Goal: Information Seeking & Learning: Learn about a topic

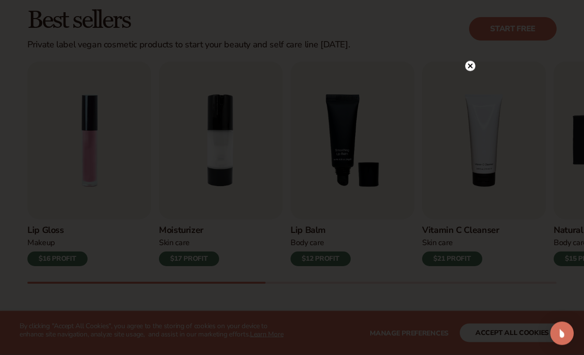
scroll to position [282, 0]
click at [473, 71] on circle at bounding box center [470, 66] width 10 height 10
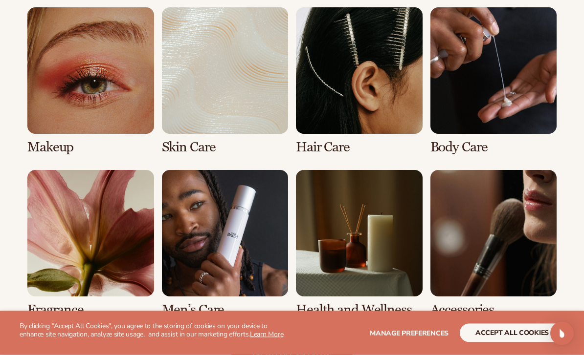
scroll to position [746, 0]
click at [204, 243] on link "6 / 8" at bounding box center [225, 243] width 127 height 147
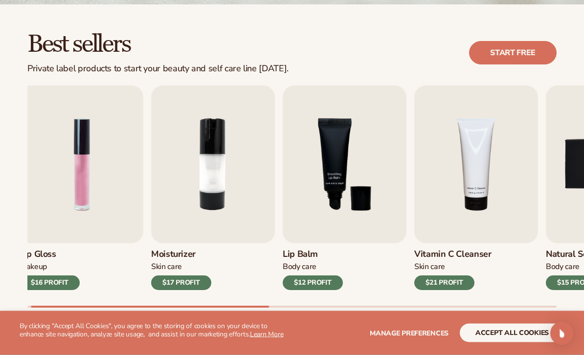
scroll to position [258, 0]
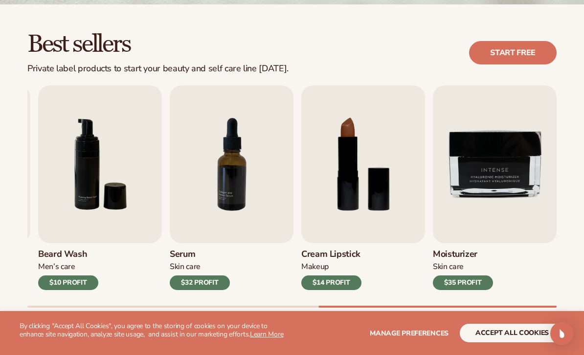
click at [242, 237] on img "7 / 9" at bounding box center [232, 165] width 124 height 158
click at [245, 231] on img "7 / 9" at bounding box center [232, 165] width 124 height 158
click at [217, 283] on div "$32 PROFIT" at bounding box center [200, 283] width 60 height 15
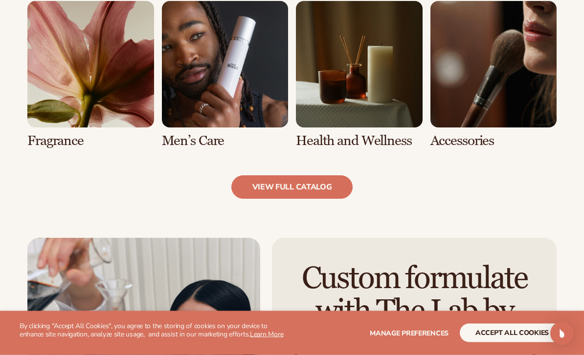
scroll to position [891, 0]
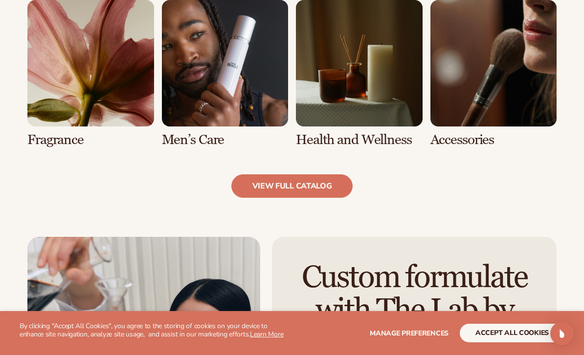
click at [331, 183] on link "view full catalog" at bounding box center [292, 186] width 122 height 23
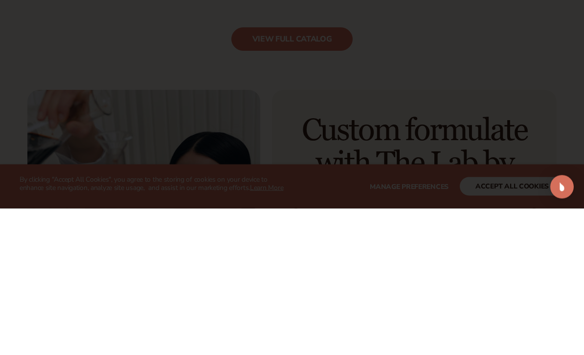
scroll to position [1038, 0]
